Goal: Find specific page/section: Find specific page/section

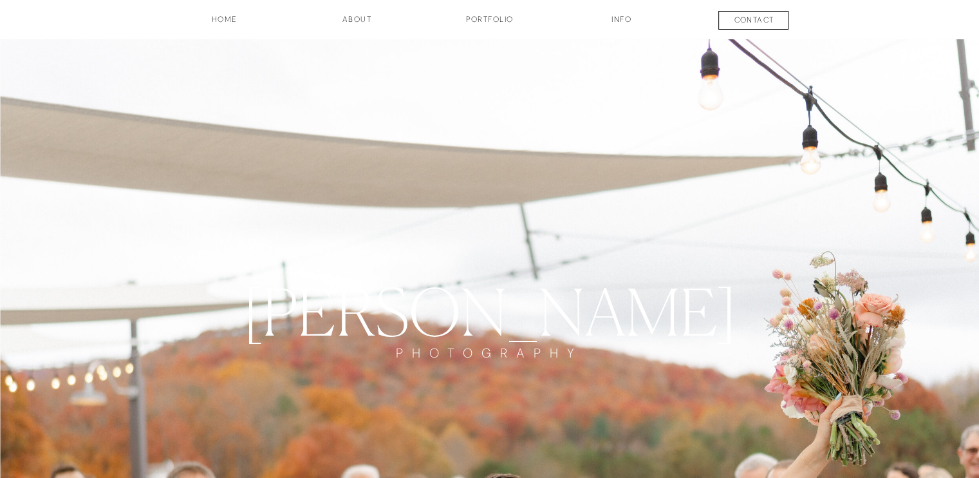
click at [623, 20] on h3 "INFO" at bounding box center [622, 25] width 64 height 22
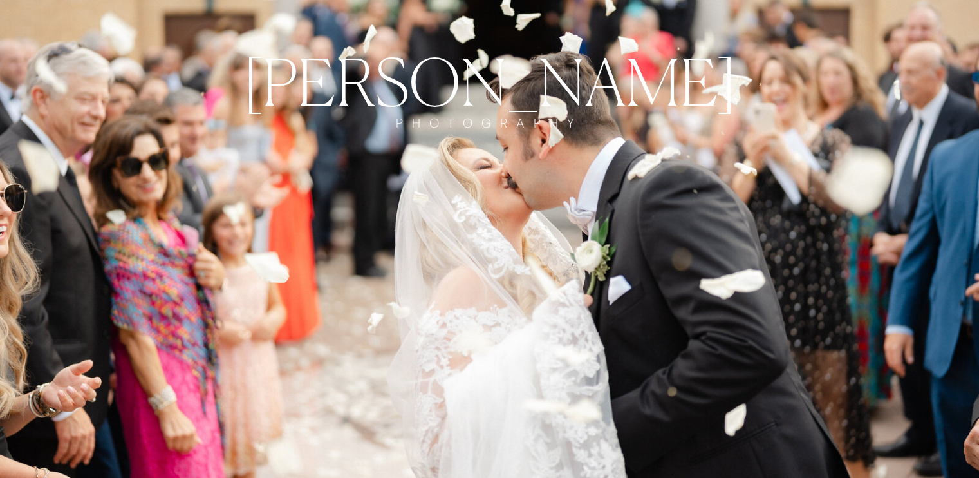
scroll to position [64, 0]
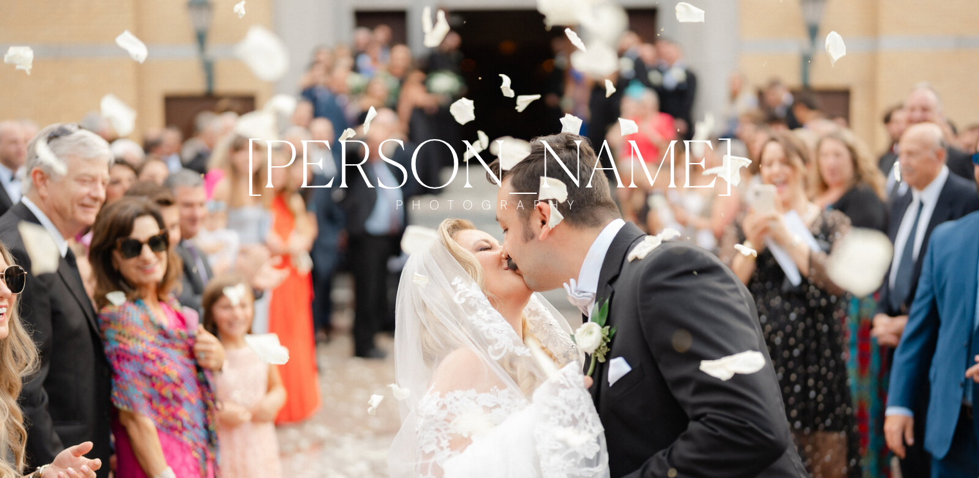
drag, startPoint x: 192, startPoint y: 277, endPoint x: 198, endPoint y: 283, distance: 8.7
drag, startPoint x: 185, startPoint y: 296, endPoint x: 203, endPoint y: 275, distance: 27.9
drag, startPoint x: 201, startPoint y: 272, endPoint x: 211, endPoint y: 272, distance: 10.3
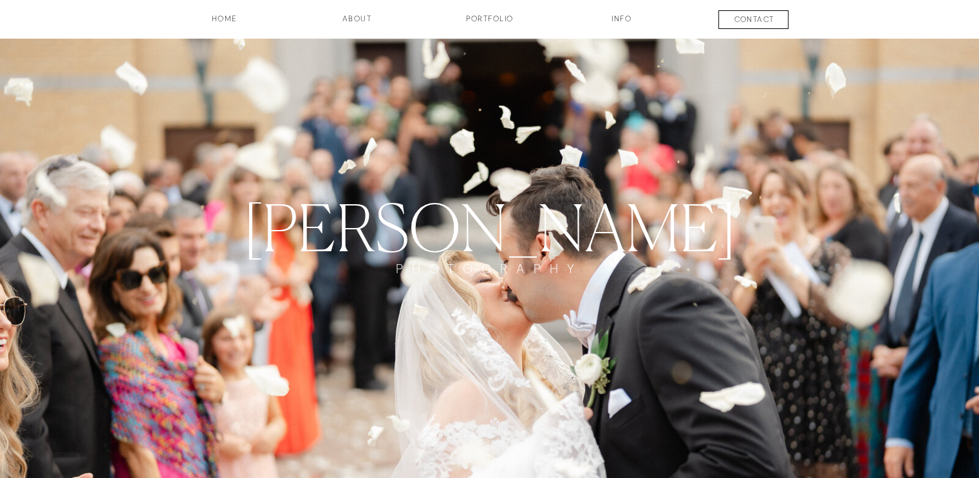
scroll to position [0, 0]
drag, startPoint x: 185, startPoint y: 297, endPoint x: 189, endPoint y: 306, distance: 9.5
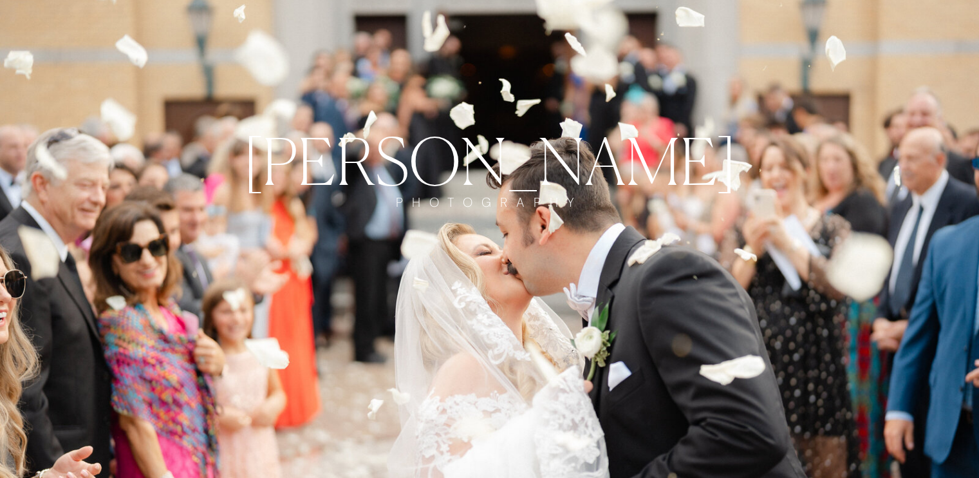
scroll to position [64, 0]
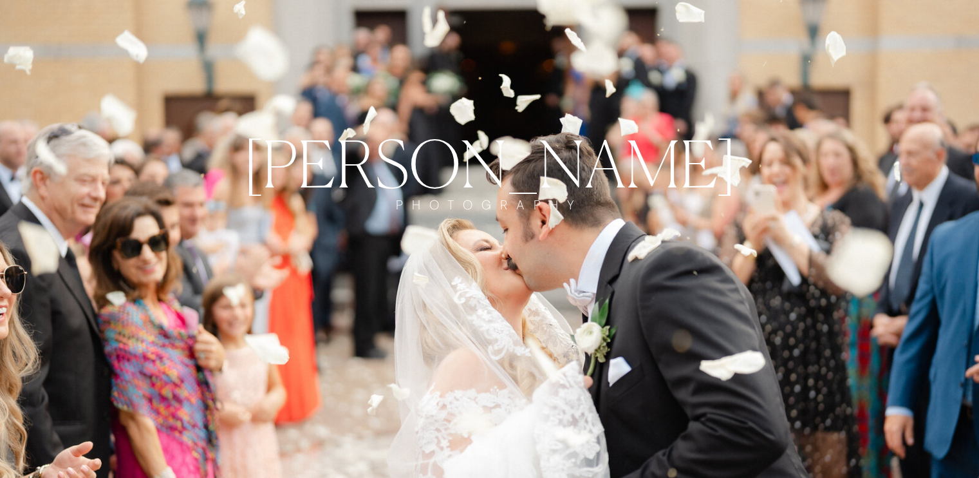
drag, startPoint x: 192, startPoint y: 321, endPoint x: 605, endPoint y: 80, distance: 478.3
